Goal: Answer question/provide support

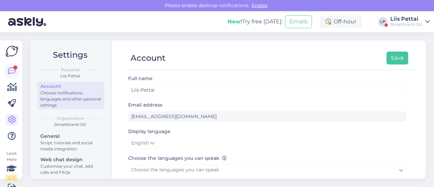
click at [11, 68] on icon at bounding box center [12, 71] width 8 height 8
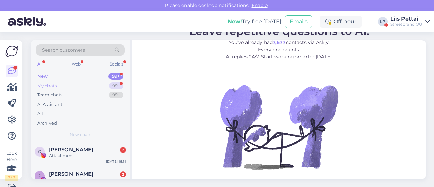
click at [77, 85] on div "My chats 99+" at bounding box center [80, 85] width 89 height 9
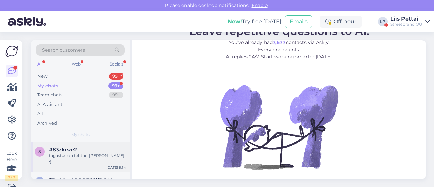
click at [77, 148] on div "#83zkeze2" at bounding box center [87, 149] width 77 height 6
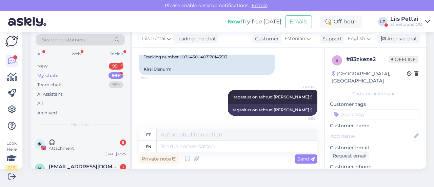
scroll to position [230, 0]
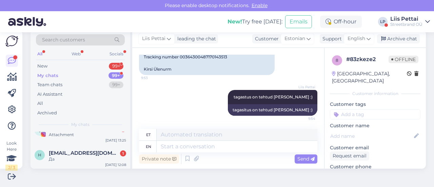
click at [77, 150] on span "[EMAIL_ADDRESS][DOMAIN_NAME]" at bounding box center [84, 153] width 70 height 6
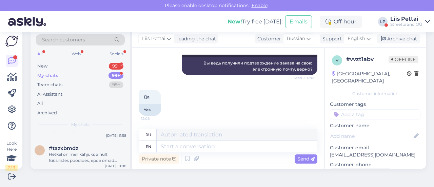
scroll to position [569, 0]
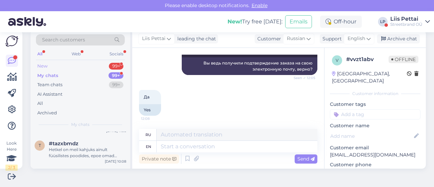
click at [64, 67] on div "New 99+" at bounding box center [80, 65] width 89 height 9
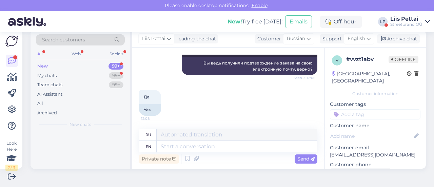
scroll to position [0, 0]
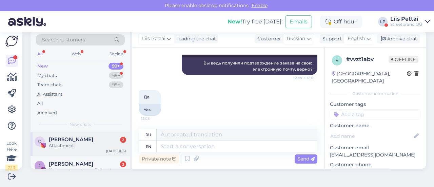
click at [78, 139] on span "[PERSON_NAME]" at bounding box center [71, 139] width 44 height 6
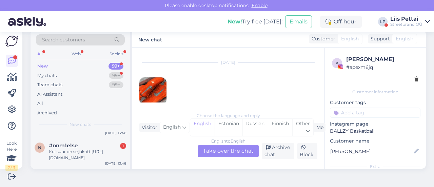
scroll to position [135, 0]
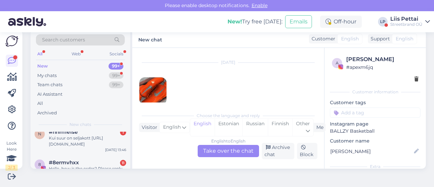
click at [78, 139] on div "Kui suur on seljakott [URL][DOMAIN_NAME]" at bounding box center [87, 141] width 77 height 12
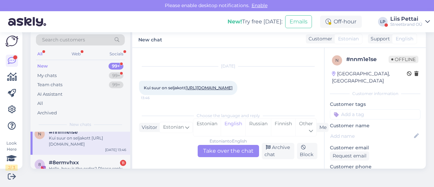
click at [201, 89] on link "[URL][DOMAIN_NAME]" at bounding box center [208, 87] width 47 height 5
click at [211, 148] on div "Estonian to English Take over the chat" at bounding box center [227, 151] width 61 height 12
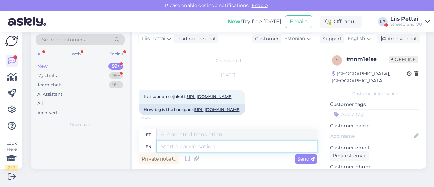
click at [190, 147] on textarea at bounding box center [236, 147] width 161 height 12
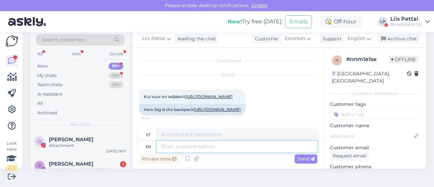
type textarea "v"
paste textarea "Size: 50 x 30 x 20 cm."
type textarea "Size: 50 x 30 x 20 cm."
type textarea "Suurus: 50 x 30 x 20 cm."
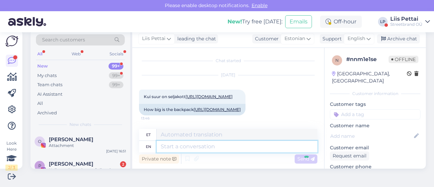
scroll to position [54, 0]
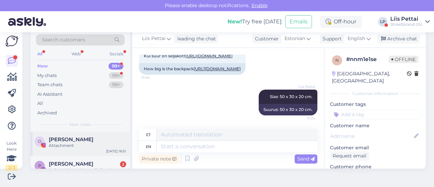
click at [103, 148] on div "[PERSON_NAME] Attachment [DATE] 16:51" at bounding box center [80, 143] width 100 height 24
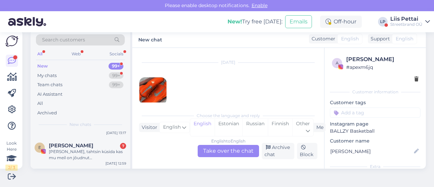
scroll to position [176, 0]
click at [103, 148] on div "[PERSON_NAME] 7" at bounding box center [87, 146] width 77 height 6
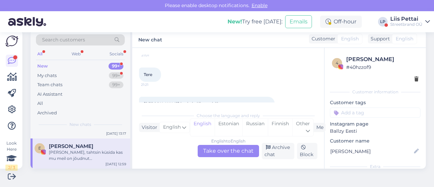
scroll to position [258, 0]
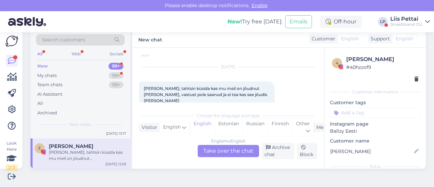
click at [77, 151] on div "[PERSON_NAME], tahtsin küsida kas mu meil on jõudnut [PERSON_NAME], vastust pol…" at bounding box center [87, 155] width 77 height 12
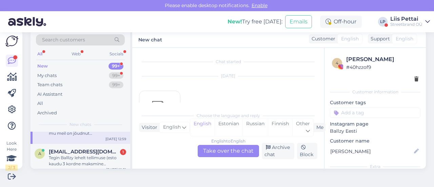
scroll to position [203, 0]
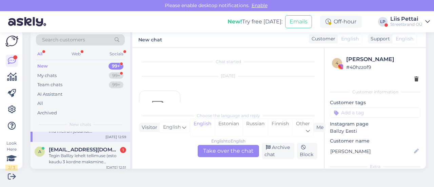
click at [77, 151] on span "[EMAIL_ADDRESS][DOMAIN_NAME]" at bounding box center [84, 149] width 70 height 6
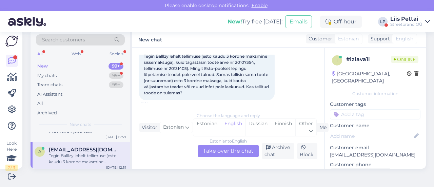
scroll to position [46, 0]
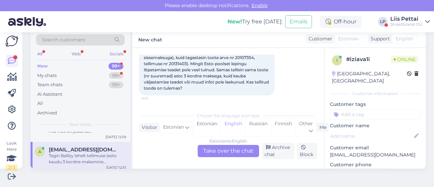
click at [224, 148] on div "Estonian to English Take over the chat" at bounding box center [227, 151] width 61 height 12
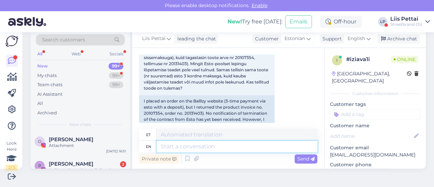
click at [220, 151] on textarea at bounding box center [236, 147] width 161 height 12
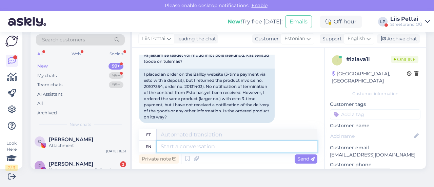
scroll to position [80, 0]
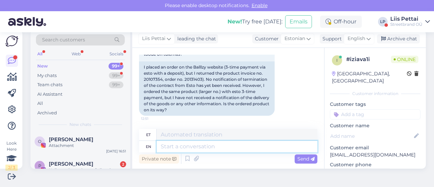
click at [257, 149] on textarea at bounding box center [236, 147] width 161 height 12
type textarea "Tere, m"
type textarea "Tere,"
type textarea "Tere, mi"
type textarea "Tere, minu"
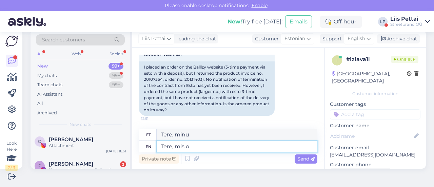
type textarea "Tere, mis on"
type textarea "Tere, preili"
type textarea "Tere, mis on u"
type textarea "Tere, eksin"
type textarea "Tere, mis on uue te"
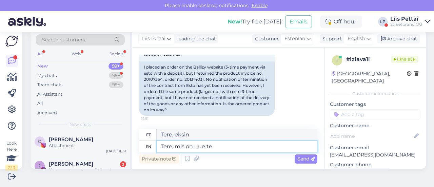
type textarea "Tere, mis on uuel kohal"
type textarea "Tere, mis on uue tellimuse n"
type textarea "Tere, mis on uue tellimuse"
type textarea "Tere, mis on uue tellimuse number?"
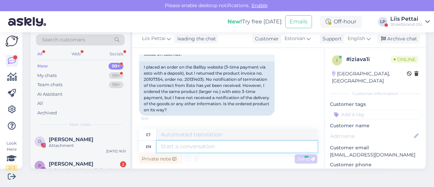
scroll to position [121, 0]
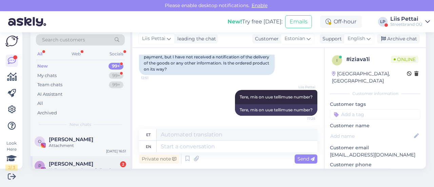
click at [102, 156] on div "[PERSON_NAME] 2 Hello, we have shoes of all major brands, complete styles, 8 ye…" at bounding box center [80, 171] width 100 height 30
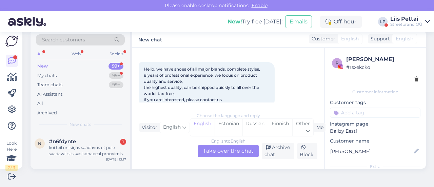
scroll to position [149, 0]
click at [102, 156] on div "kui teil on kirjas saadavus et pole saadaval siis kas kohapeal proovimise võima…" at bounding box center [87, 152] width 77 height 12
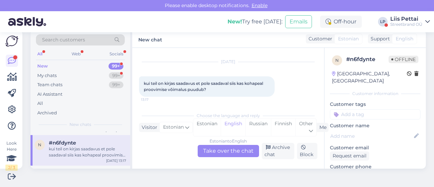
click at [223, 148] on div "Estonian to English Take over the chat" at bounding box center [227, 151] width 61 height 12
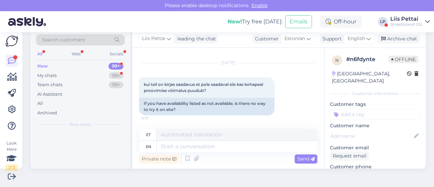
scroll to position [0, 0]
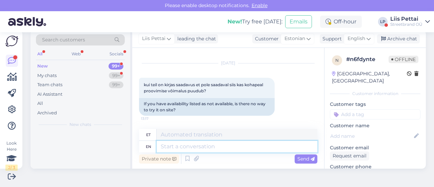
click at [214, 145] on textarea at bounding box center [236, 147] width 161 height 12
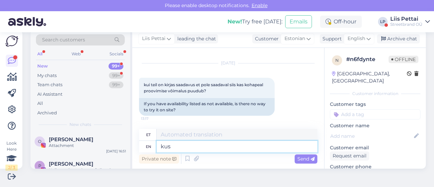
type textarea "kus k"
type textarea "kus"
type textarea "kus kohapeal te"
type textarea "kus kohapeal te siis t"
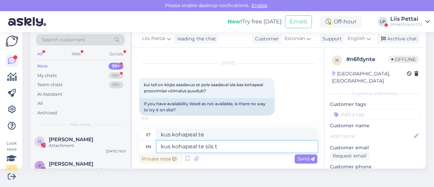
type textarea "kus kohapeal te siis"
type textarea "kus kohapeal te siis täpselt m"
type textarea "kus kohapeal te siis täpselt"
type textarea "kus kohapeal te siis täpselt mõtlete?"
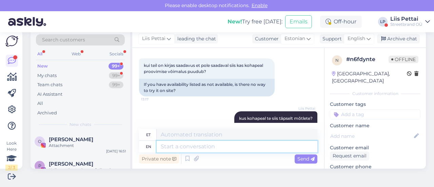
scroll to position [33, 0]
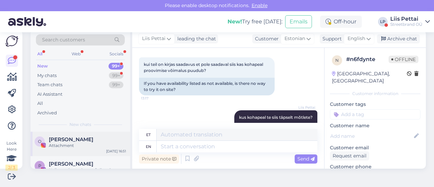
click at [87, 142] on span "[PERSON_NAME]" at bounding box center [71, 139] width 44 height 6
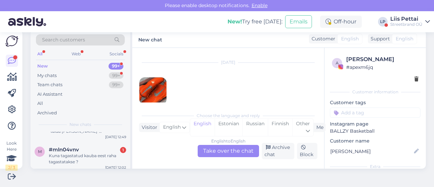
scroll to position [190, 0]
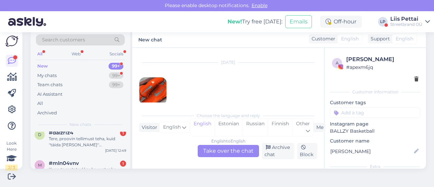
click at [87, 142] on div "Tere, proovin tellimust teha, kuid ''täida [PERSON_NAME]'' [PERSON_NAME] muutu …" at bounding box center [87, 141] width 77 height 12
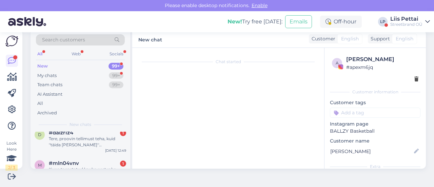
scroll to position [14, 0]
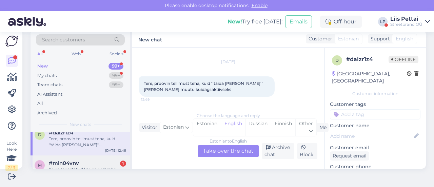
click at [91, 163] on div "#mln04vnv 1" at bounding box center [87, 163] width 77 height 6
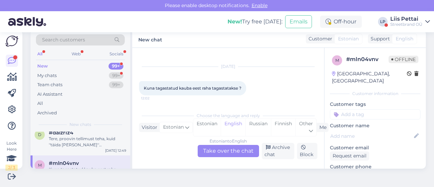
click at [208, 149] on div "Estonian to English Take over the chat" at bounding box center [227, 151] width 61 height 12
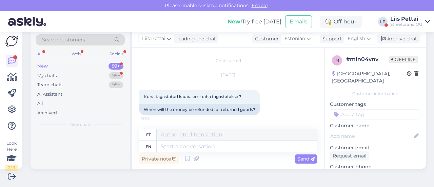
scroll to position [0, 0]
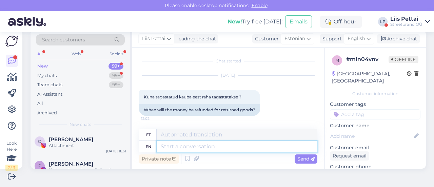
click at [196, 147] on textarea at bounding box center [236, 147] width 161 height 12
type textarea "d"
type textarea "saite ema"
type textarea "saite"
type textarea "saite emaili, et"
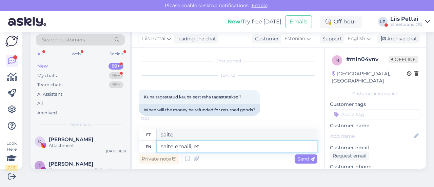
type textarea "saidi e-posti aadress"
type textarea "saite emaili, et ka"
type textarea "saite emaili jt"
type textarea "saite emaili, et [PERSON_NAME] j"
type textarea "saidi emaili [PERSON_NAME]"
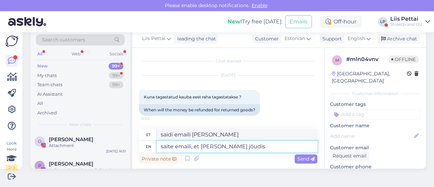
type textarea "saite emaili, et [PERSON_NAME] jõudis m"
type textarea "saidi e-posti [PERSON_NAME] jõudis"
type textarea "saite emaili, et [PERSON_NAME] jõudis meieni?"
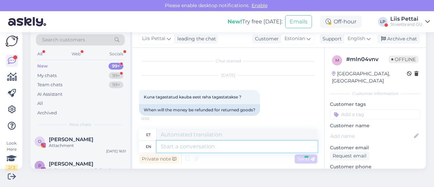
scroll to position [41, 0]
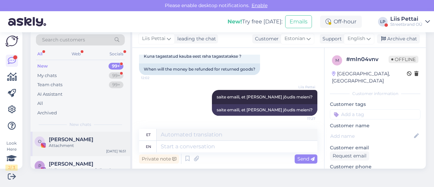
click at [105, 143] on div "Attachment" at bounding box center [87, 145] width 77 height 6
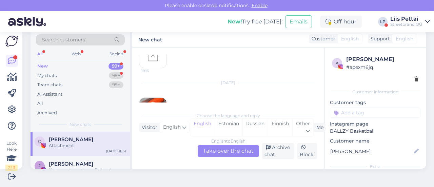
scroll to position [198, 0]
click at [113, 139] on div "[PERSON_NAME]" at bounding box center [87, 139] width 77 height 6
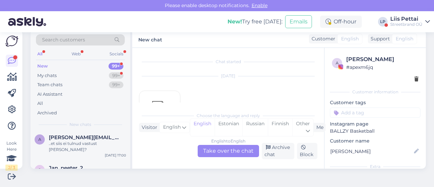
scroll to position [515, 0]
click at [113, 139] on div "[PERSON_NAME][EMAIL_ADDRESS][DOMAIN_NAME]" at bounding box center [87, 136] width 77 height 6
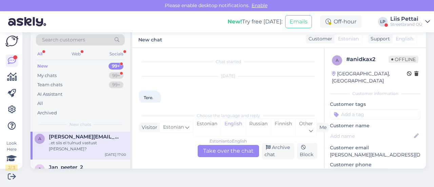
scroll to position [104, 0]
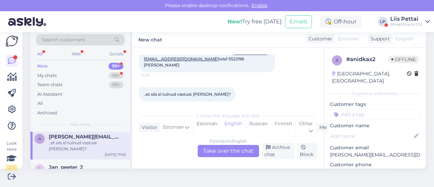
click at [218, 155] on div "Estonian to English Take over the chat" at bounding box center [227, 151] width 61 height 12
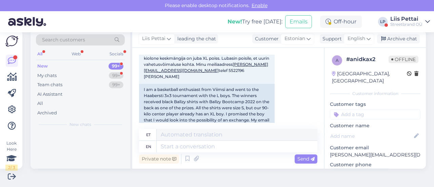
scroll to position [0, 0]
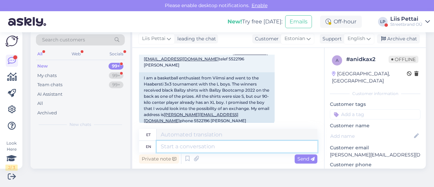
click at [205, 148] on textarea at bounding box center [236, 147] width 161 height 12
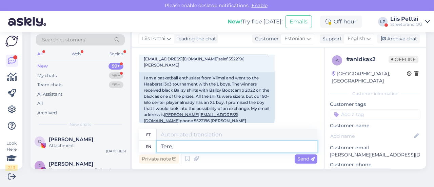
type textarea "Tere, [GEOGRAPHIC_DATA]"
type textarea "Tere,"
type textarea "Tere, uurisime, kah"
type textarea "Tere, uurimistöö"
type textarea "Tere, uurisime, kahjuks me"
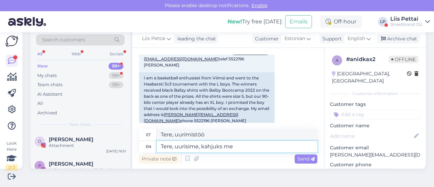
type textarea "Tere, uurimisme, kahjuks"
type textarea "Tere, uurisime, kahjuks meil o"
type textarea "Tere, uurimisme, kahjuks meil"
type textarea "Tere, uurisime, kahjuks [PERSON_NAME]"
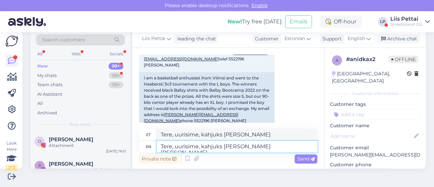
type textarea "Tere, uurisime, kahjuks meil [PERSON_NAME] sär"
type textarea "Tere, uurisime, kahjuks meil [PERSON_NAME]"
type textarea "Tere, uurisime, kahjuks [PERSON_NAME] [PERSON_NAME] en"
type textarea "Tere, uurisime, kahjuks [PERSON_NAME] [PERSON_NAME]"
type textarea "Tere, uurisime, kahjuks [PERSON_NAME] [PERSON_NAME] enam m"
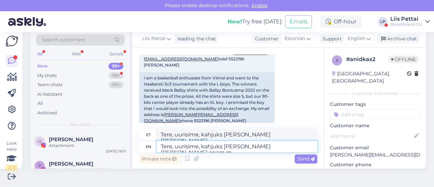
type textarea "Tere, uurisime, kahjuks [PERSON_NAME] [PERSON_NAME] enam"
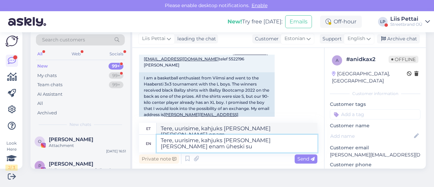
type textarea "Tere, uurisime, kahjuks [PERSON_NAME] [PERSON_NAME] enam üheski suu"
type textarea "Tere, uurisime, kahjuks [PERSON_NAME] [PERSON_NAME] enam üheski"
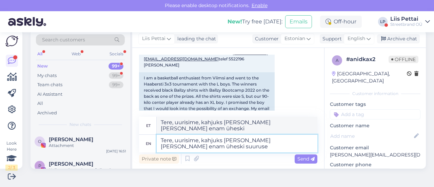
type textarea "Tere, uurisime, kahjuks [PERSON_NAME] [PERSON_NAME] enam üheski suuruses"
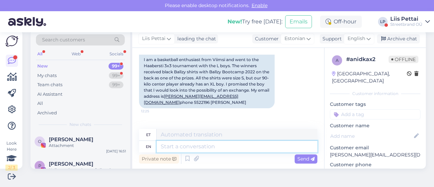
scroll to position [228, 0]
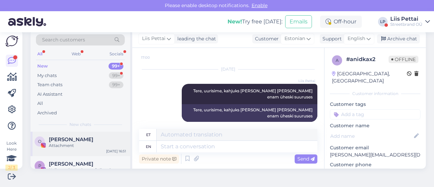
click at [110, 141] on div "[PERSON_NAME] Attachment" at bounding box center [87, 142] width 77 height 12
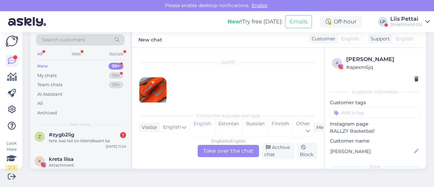
scroll to position [244, 0]
click at [110, 141] on div "tere. kas teil on kliendikaart ka" at bounding box center [87, 139] width 77 height 6
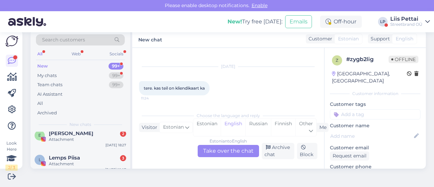
scroll to position [447, 0]
